Goal: Transaction & Acquisition: Purchase product/service

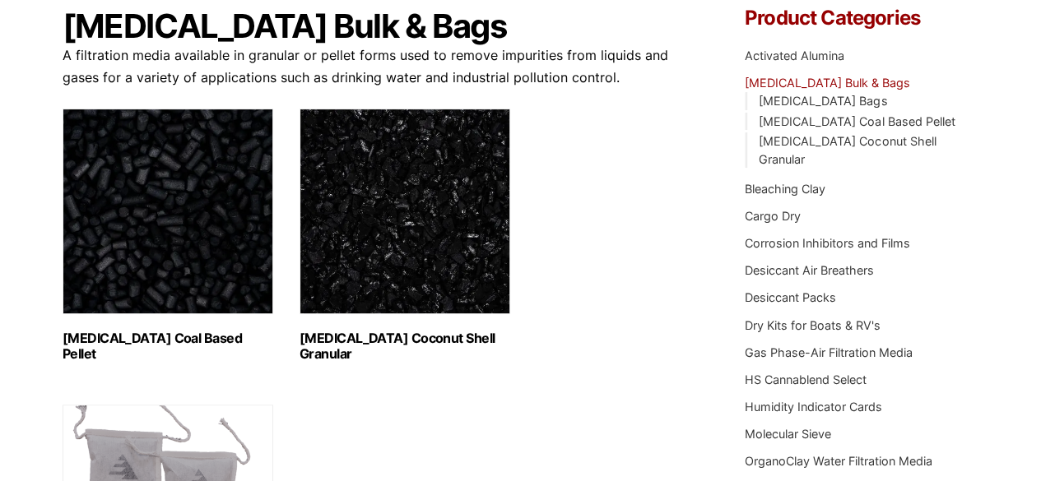
scroll to position [165, 0]
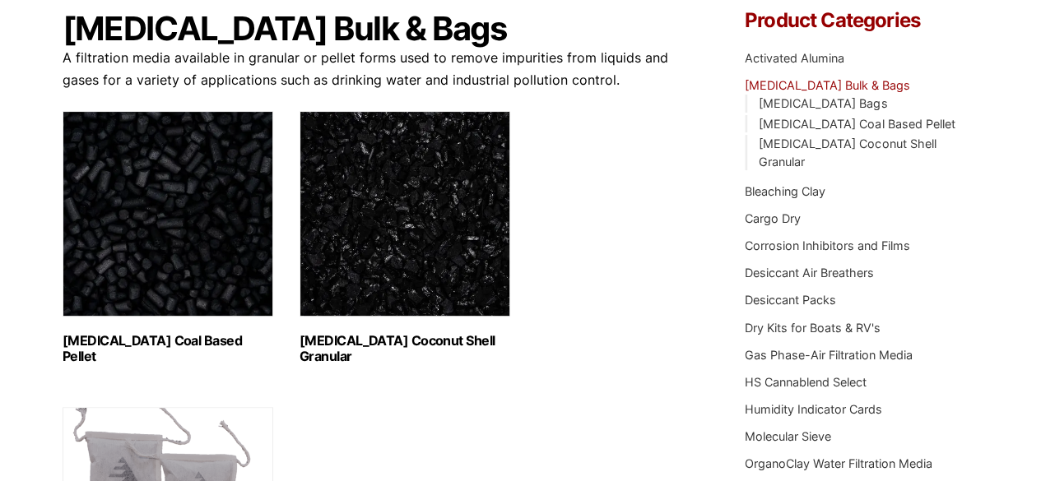
click at [230, 224] on img "Visit product category Activated Carbon Coal Based Pellet" at bounding box center [168, 214] width 211 height 206
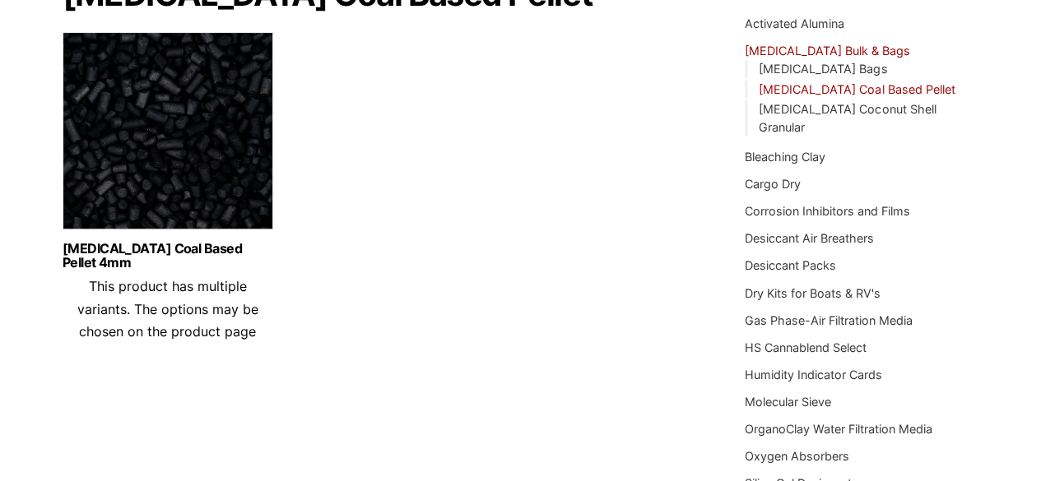
scroll to position [177, 0]
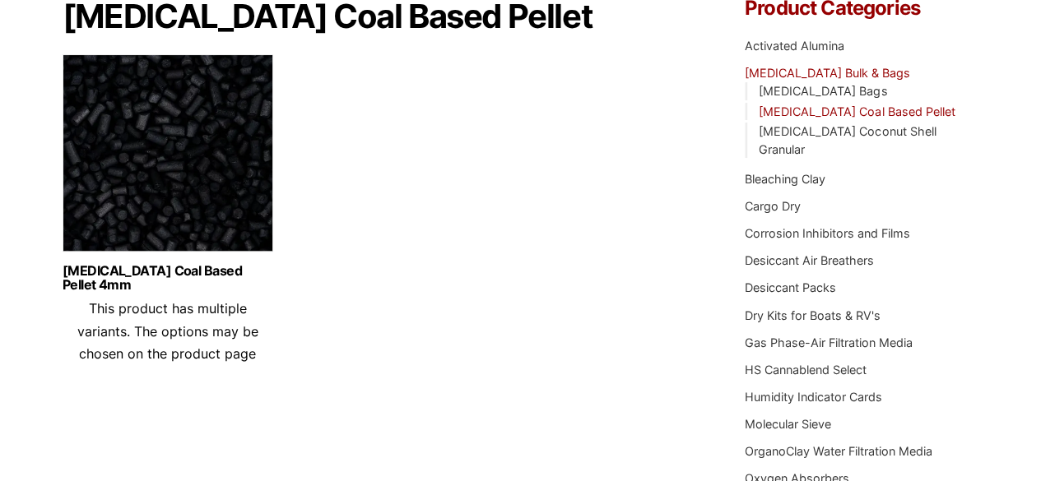
click at [237, 223] on img at bounding box center [168, 157] width 211 height 206
